Goal: Task Accomplishment & Management: Manage account settings

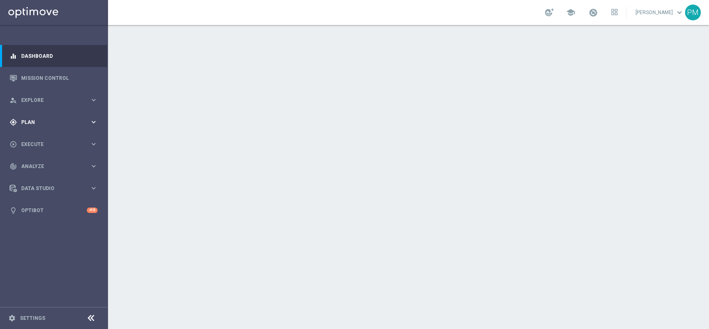
click at [48, 118] on div "gps_fixed Plan keyboard_arrow_right" at bounding box center [53, 122] width 107 height 22
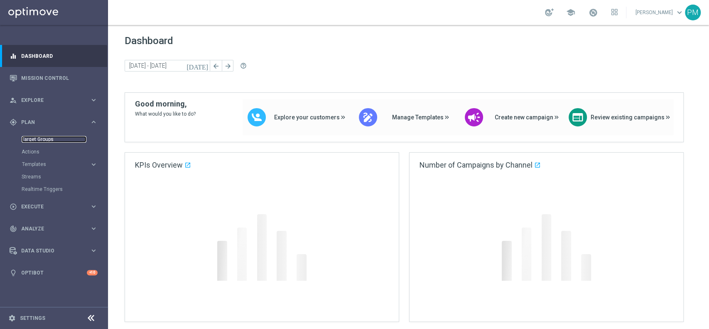
click at [44, 137] on link "Target Groups" at bounding box center [54, 139] width 65 height 7
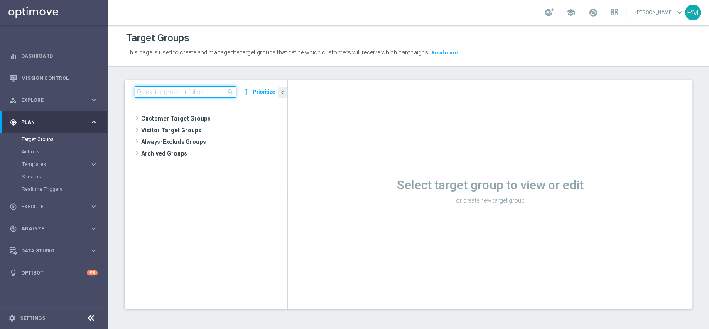
click at [179, 92] on input at bounding box center [185, 92] width 101 height 12
paste input "Giocanti Master Low W-2 non Active lw lm ggr nb l3m > 0"
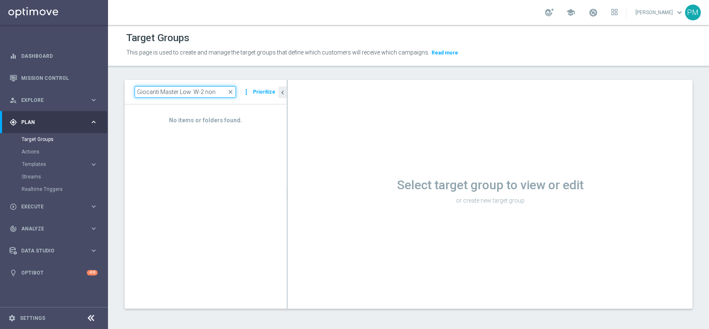
type input "Giocanti Master Low W-2 non"
